Goal: Task Accomplishment & Management: Manage account settings

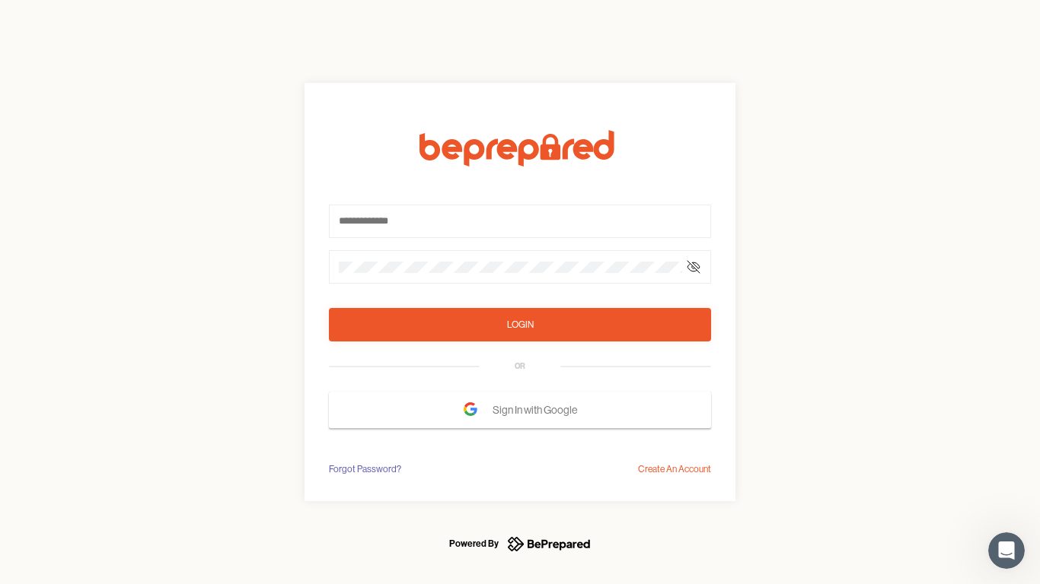
click at [520, 292] on form "Login OR Sign In with Google" at bounding box center [520, 279] width 382 height 298
click at [693, 267] on icon at bounding box center [693, 267] width 12 height 12
click at [520, 325] on div "Login" at bounding box center [520, 324] width 27 height 15
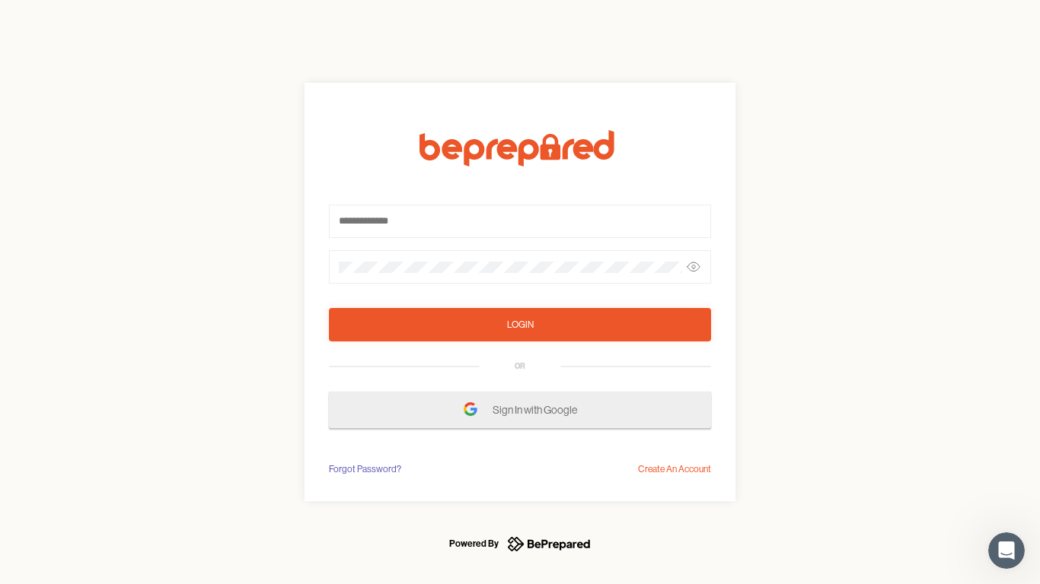
click at [520, 410] on span "Sign In with Google" at bounding box center [538, 409] width 92 height 27
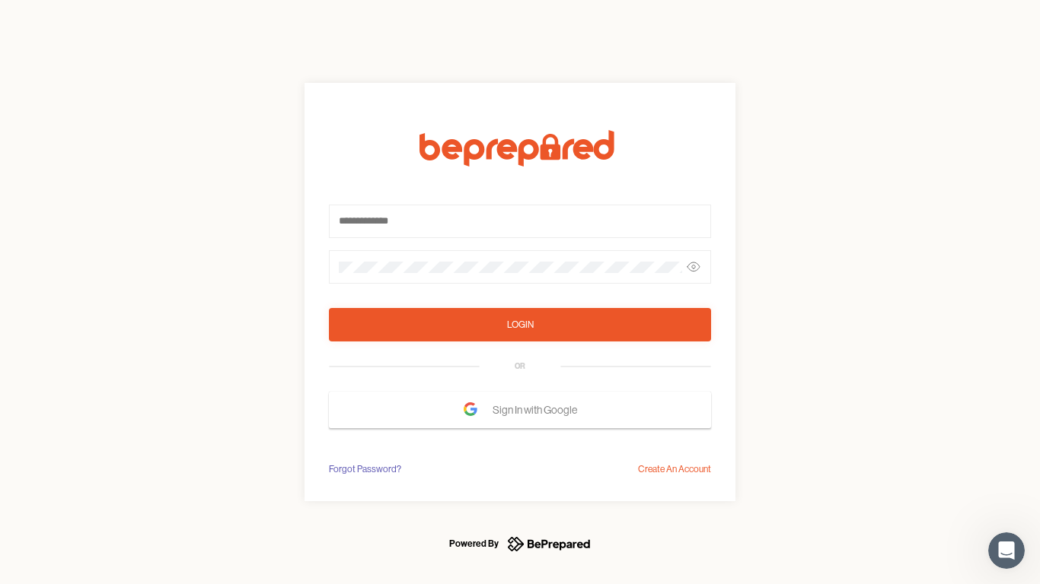
click at [364, 470] on div "Forgot Password?" at bounding box center [365, 469] width 72 height 15
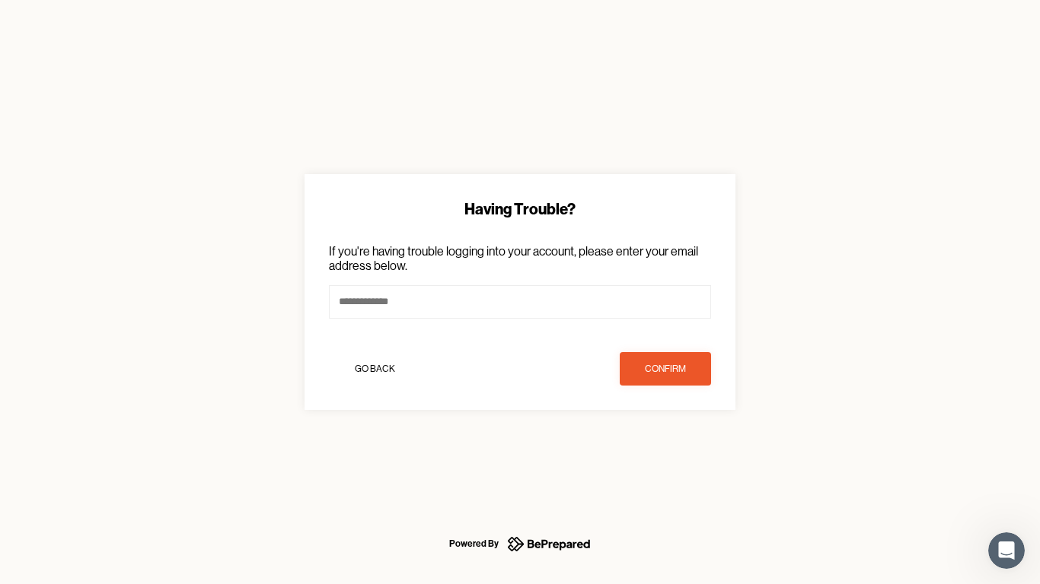
click at [674, 470] on div "Having Trouble? If you're having trouble logging into your account, please ente…" at bounding box center [520, 292] width 1040 height 584
click at [1006, 551] on icon "Open Intercom Messenger" at bounding box center [1006, 551] width 25 height 25
